Goal: Find specific page/section: Find specific page/section

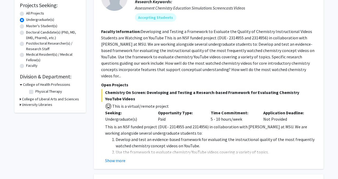
scroll to position [90, 0]
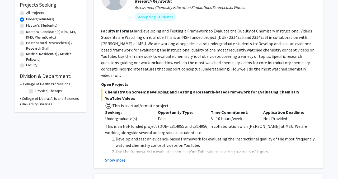
click at [119, 157] on button "Show more" at bounding box center [115, 160] width 20 height 6
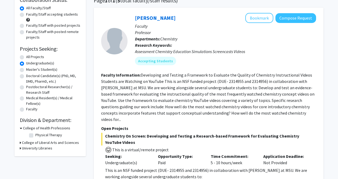
scroll to position [46, 0]
click at [20, 129] on icon at bounding box center [21, 128] width 2 height 6
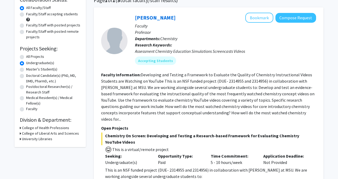
click at [20, 129] on icon at bounding box center [20, 128] width 1 height 6
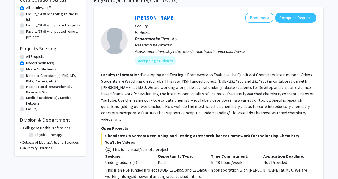
click at [21, 141] on icon at bounding box center [20, 143] width 1 height 6
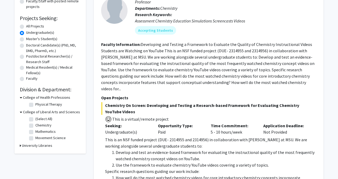
scroll to position [77, 0]
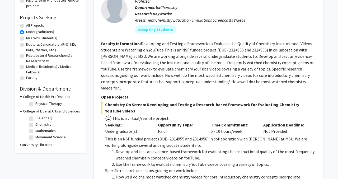
click at [27, 145] on h3 "University Libraries" at bounding box center [37, 145] width 30 height 6
click at [27, 145] on h3 "University Libraries" at bounding box center [38, 145] width 30 height 6
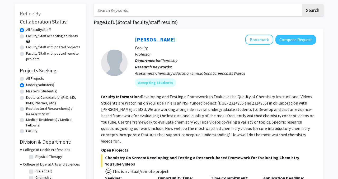
scroll to position [23, 0]
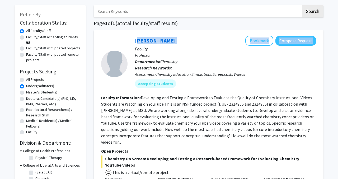
drag, startPoint x: 132, startPoint y: 41, endPoint x: 192, endPoint y: 43, distance: 60.2
click at [192, 43] on div "[PERSON_NAME] Bookmark Compose Request Faculty Professor Departments: Chemistry…" at bounding box center [221, 64] width 188 height 56
click at [195, 84] on div "Accepting Students" at bounding box center [225, 83] width 183 height 11
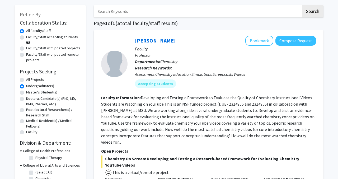
click at [126, 49] on div at bounding box center [114, 64] width 26 height 56
drag, startPoint x: 134, startPoint y: 40, endPoint x: 181, endPoint y: 42, distance: 47.5
click at [182, 42] on div "[PERSON_NAME] Bookmark Compose Request Faculty Professor Departments: Chemistry…" at bounding box center [221, 64] width 188 height 56
copy link "[PERSON_NAME]"
